Goal: Information Seeking & Learning: Check status

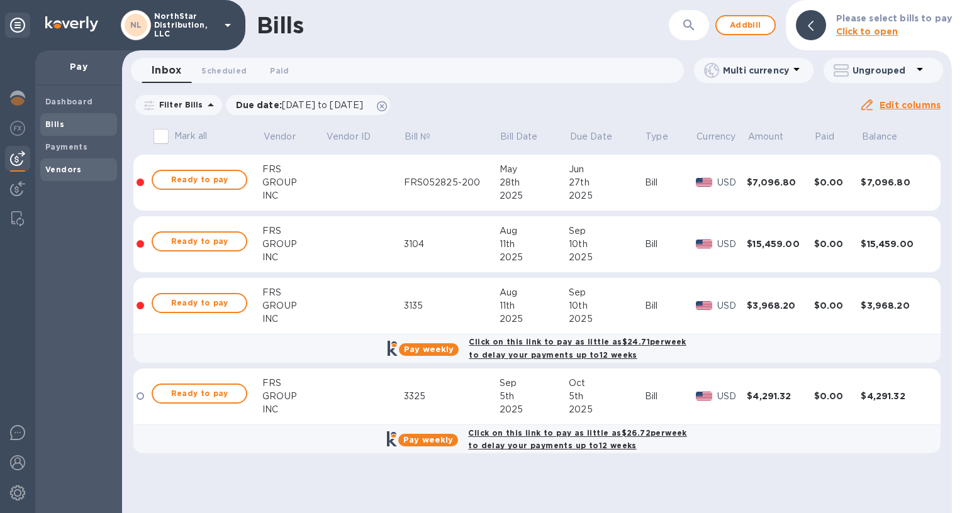
click at [62, 168] on b "Vendors" at bounding box center [63, 169] width 36 height 9
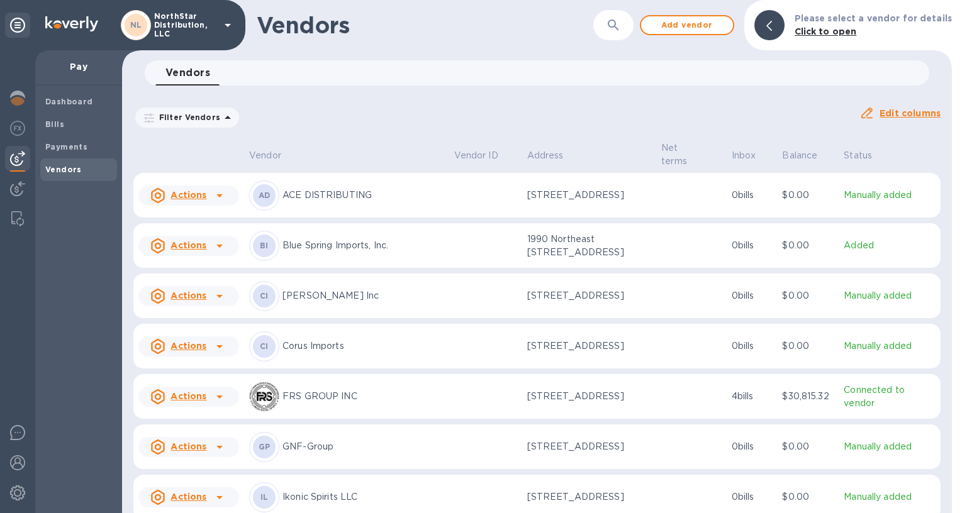
click at [423, 403] on p "FRS GROUP INC" at bounding box center [363, 396] width 162 height 13
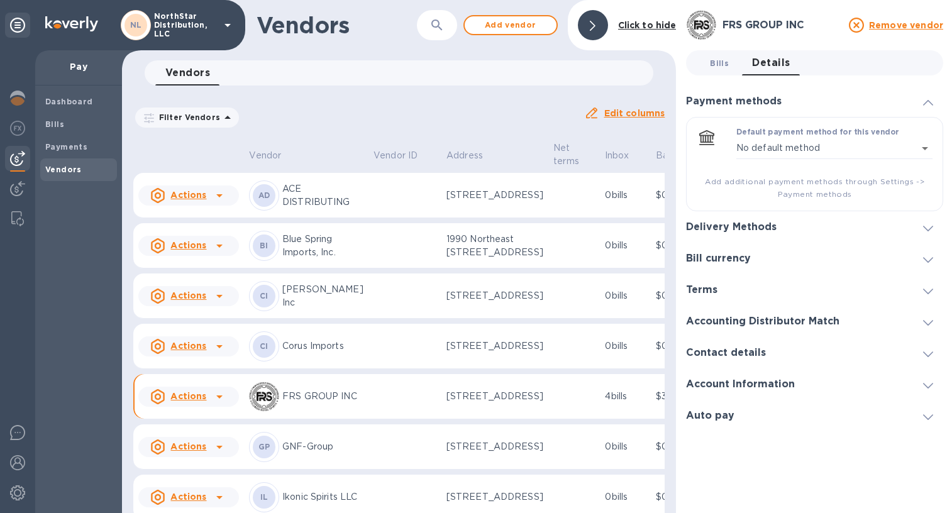
click at [720, 63] on span "Bills 0" at bounding box center [719, 63] width 19 height 13
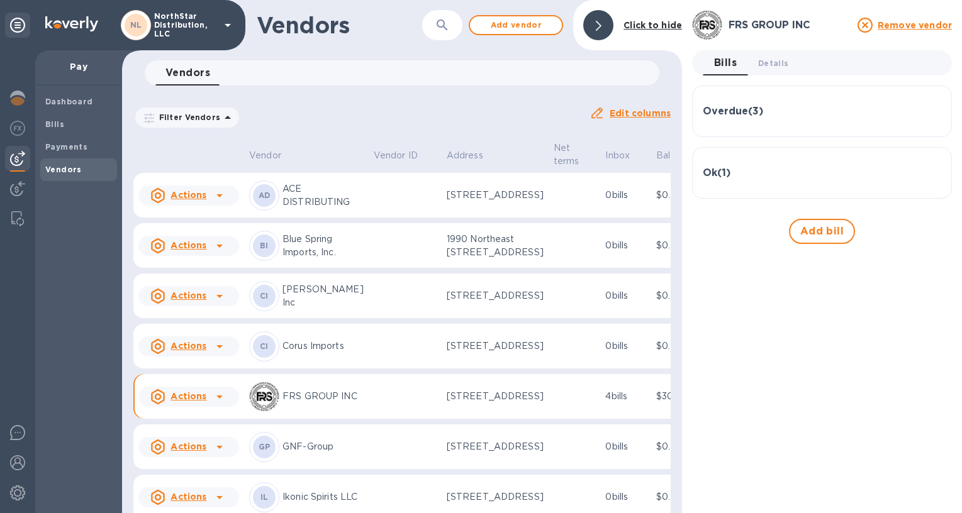
click at [732, 113] on h3 "Overdue ( 3 )" at bounding box center [733, 112] width 60 height 12
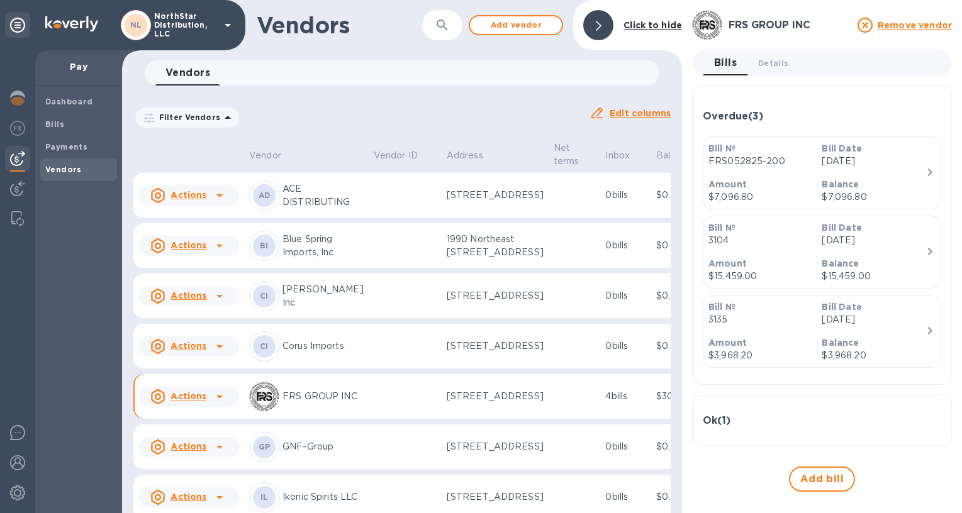
click at [724, 418] on h3 "Ok ( 1 )" at bounding box center [717, 421] width 28 height 12
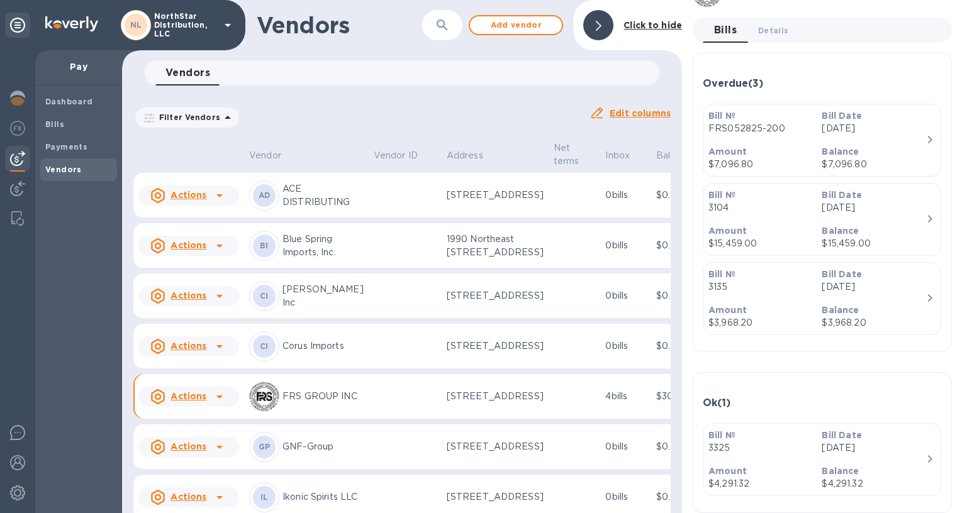
scroll to position [43, 0]
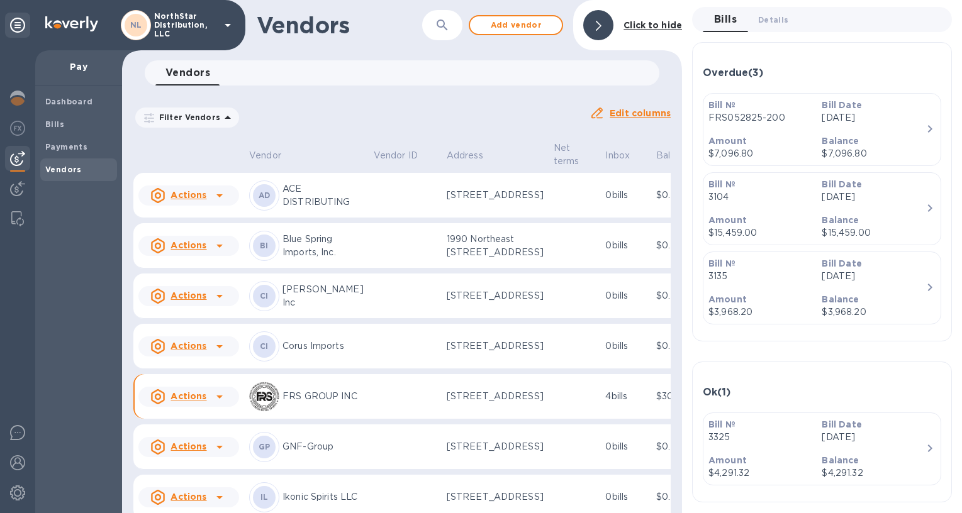
click at [903, 450] on div "Balance $4,291.32" at bounding box center [873, 467] width 113 height 36
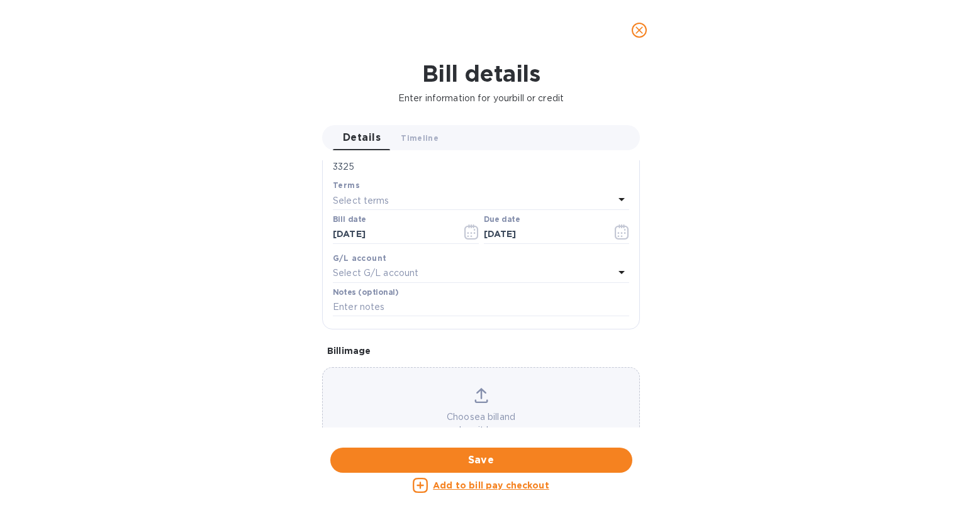
scroll to position [323, 0]
